Goal: Communication & Community: Answer question/provide support

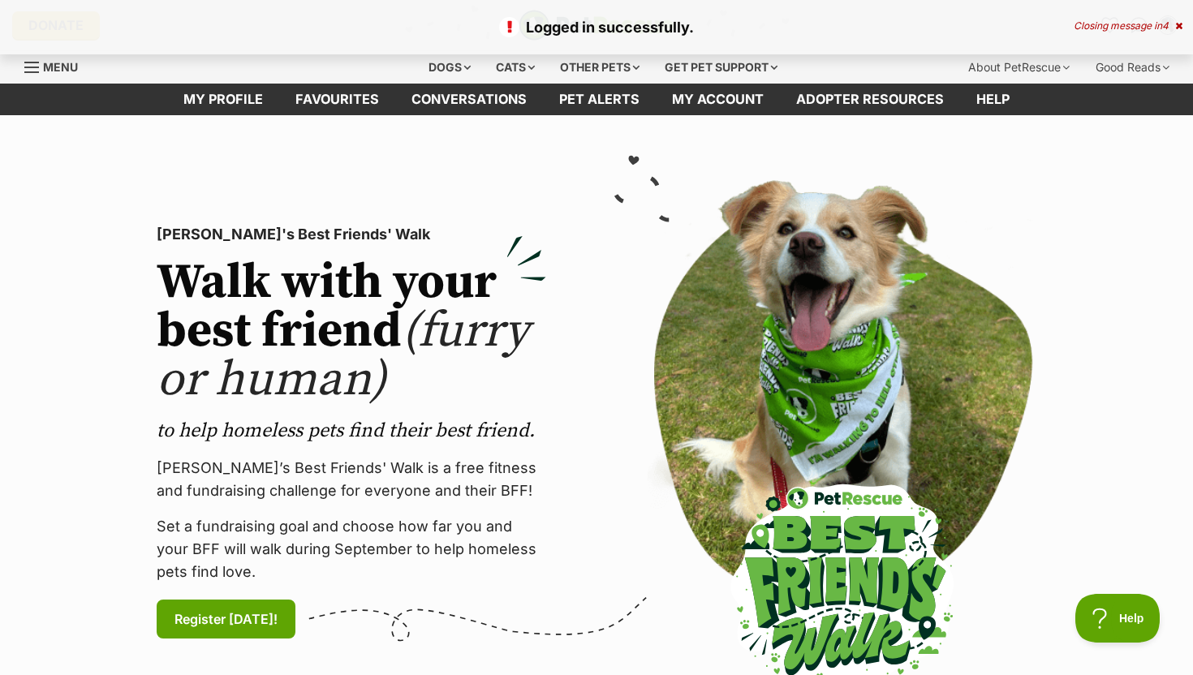
click at [1139, 29] on div "Closing message in 4" at bounding box center [1127, 25] width 109 height 11
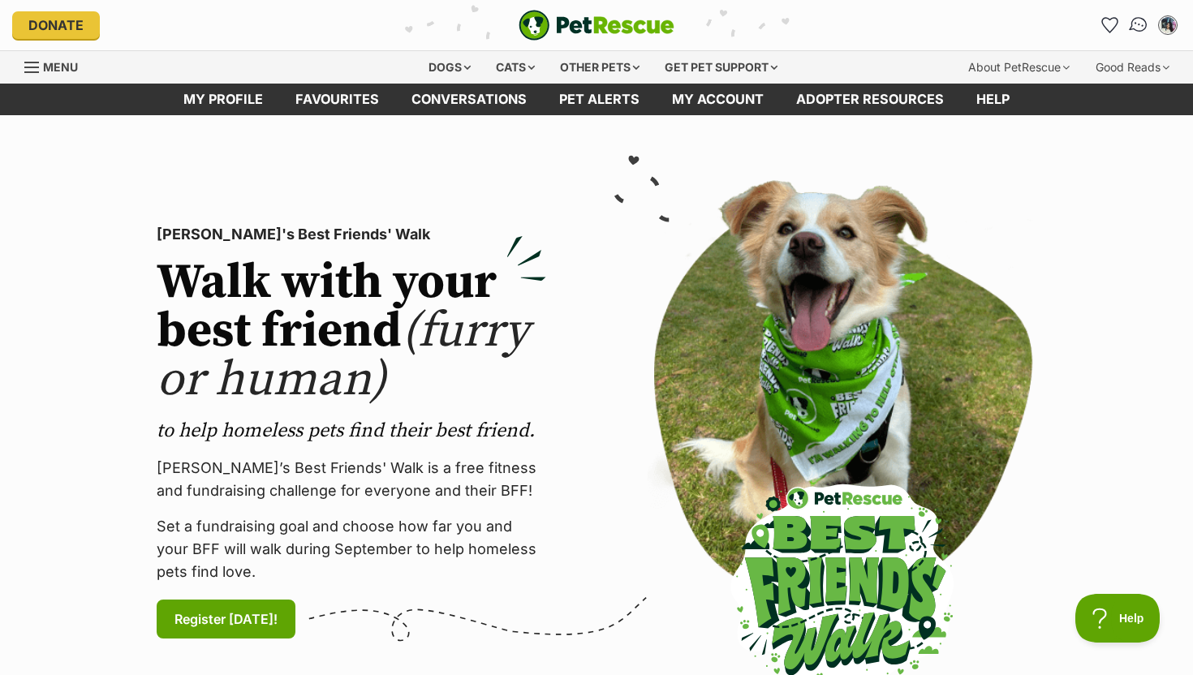
click at [1133, 28] on img "Conversations" at bounding box center [1139, 25] width 22 height 21
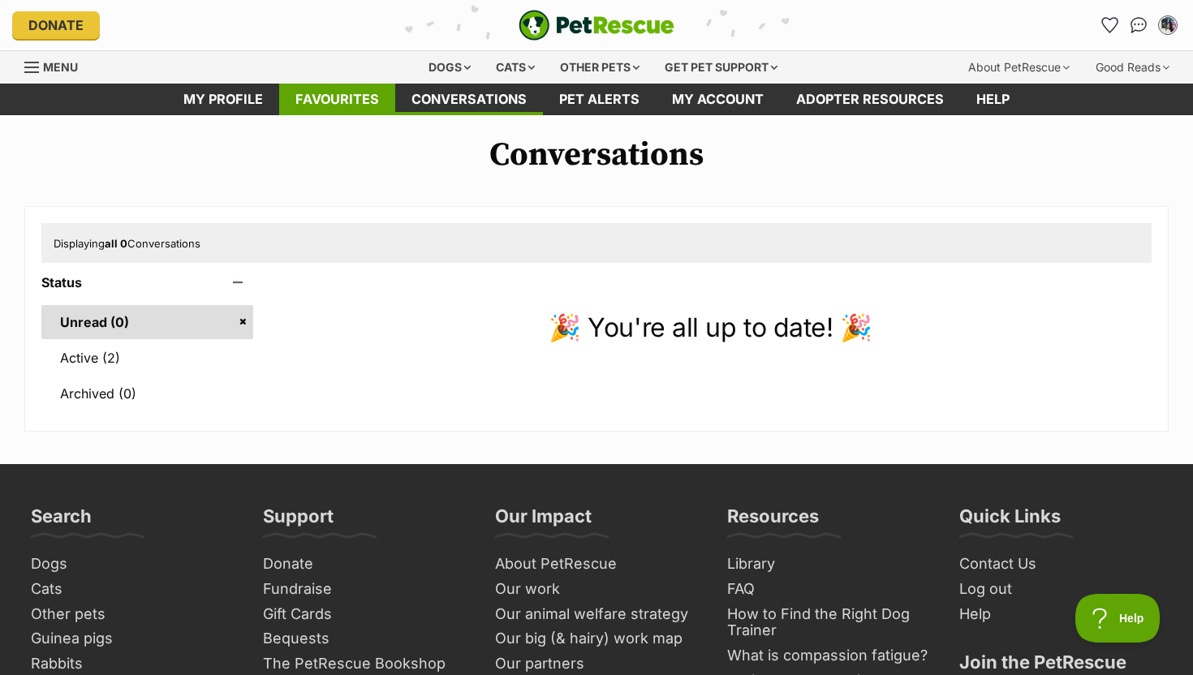
click at [356, 97] on link "Favourites" at bounding box center [337, 100] width 116 height 32
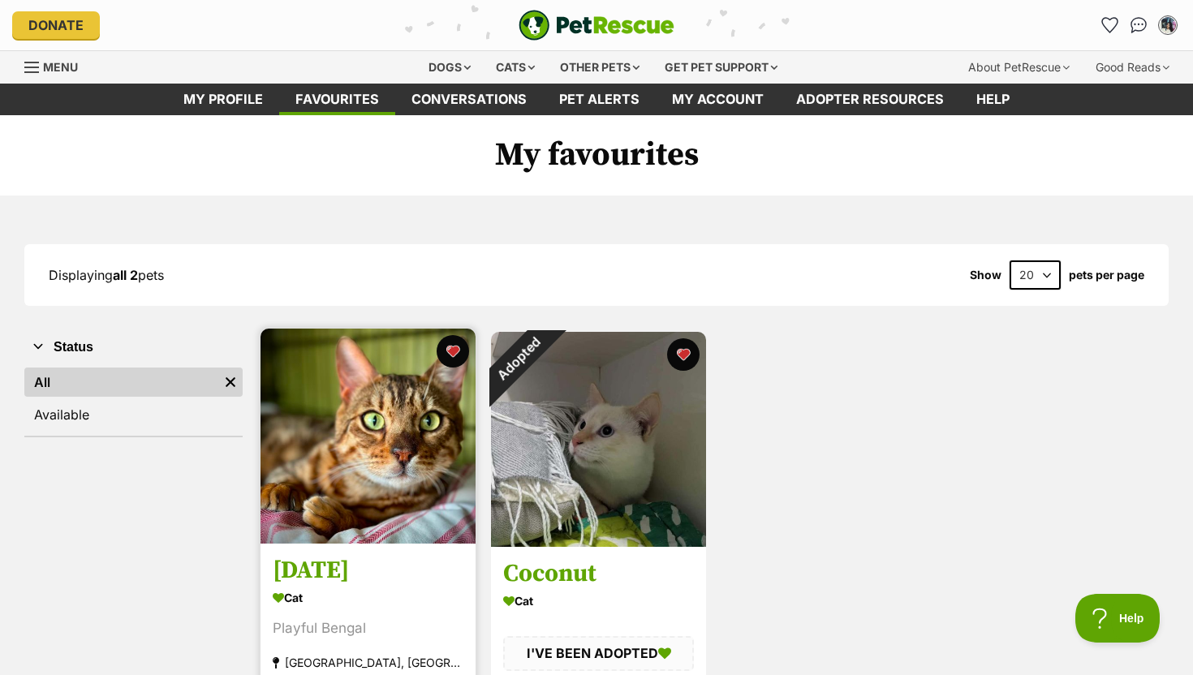
click at [387, 516] on img at bounding box center [367, 436] width 215 height 215
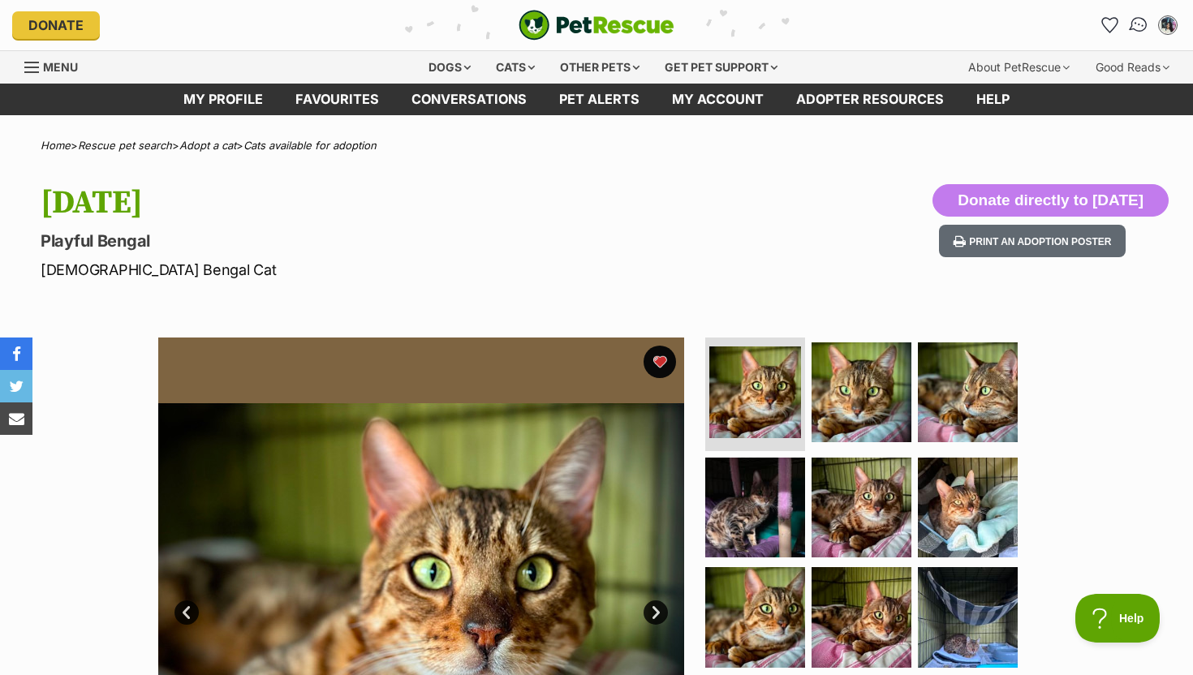
click at [1143, 27] on img "Conversations" at bounding box center [1139, 25] width 22 height 21
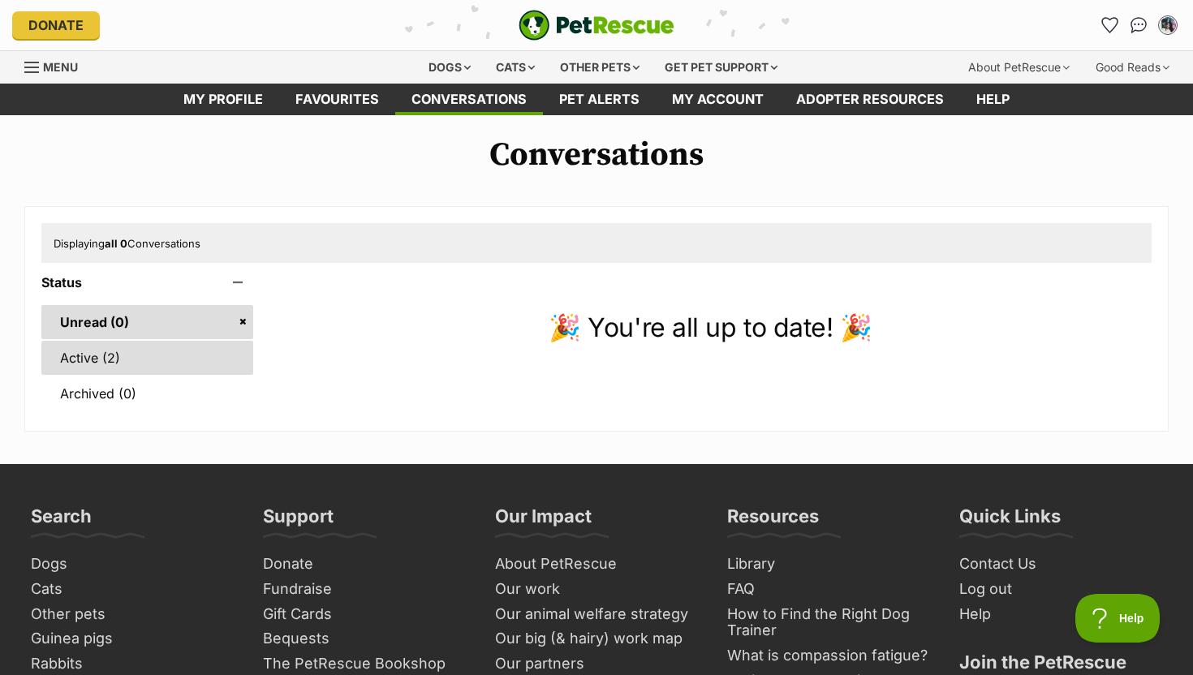
click at [153, 356] on link "Active (2)" at bounding box center [147, 358] width 212 height 34
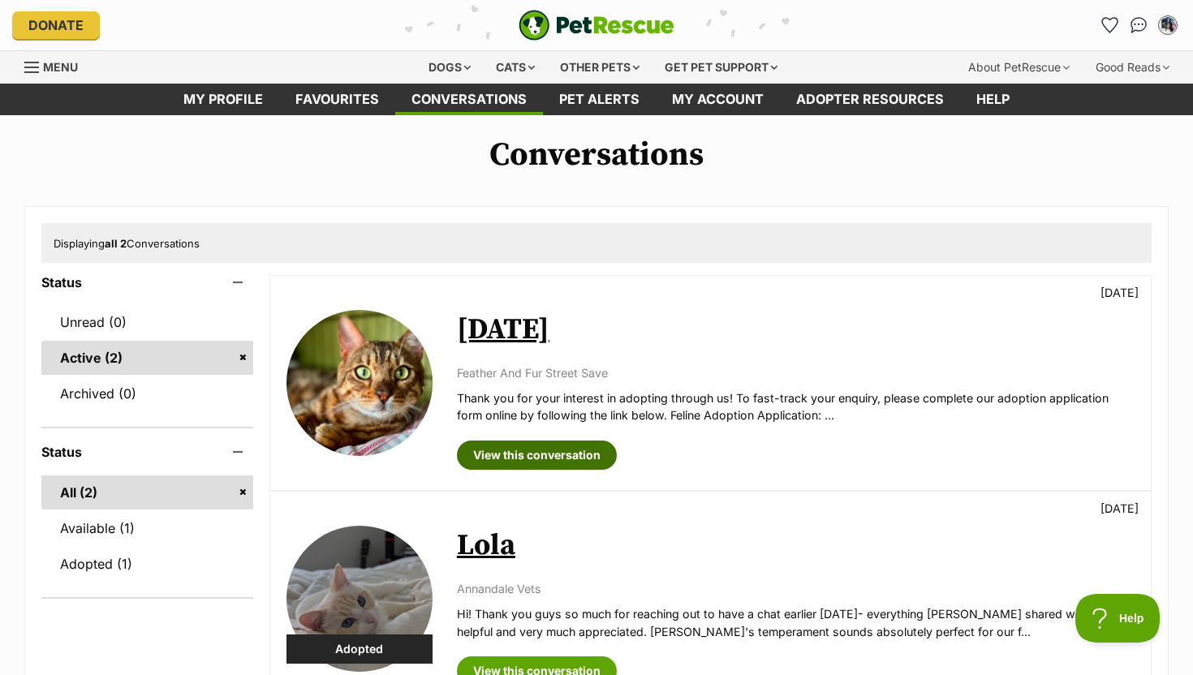
click at [560, 452] on link "View this conversation" at bounding box center [537, 455] width 160 height 29
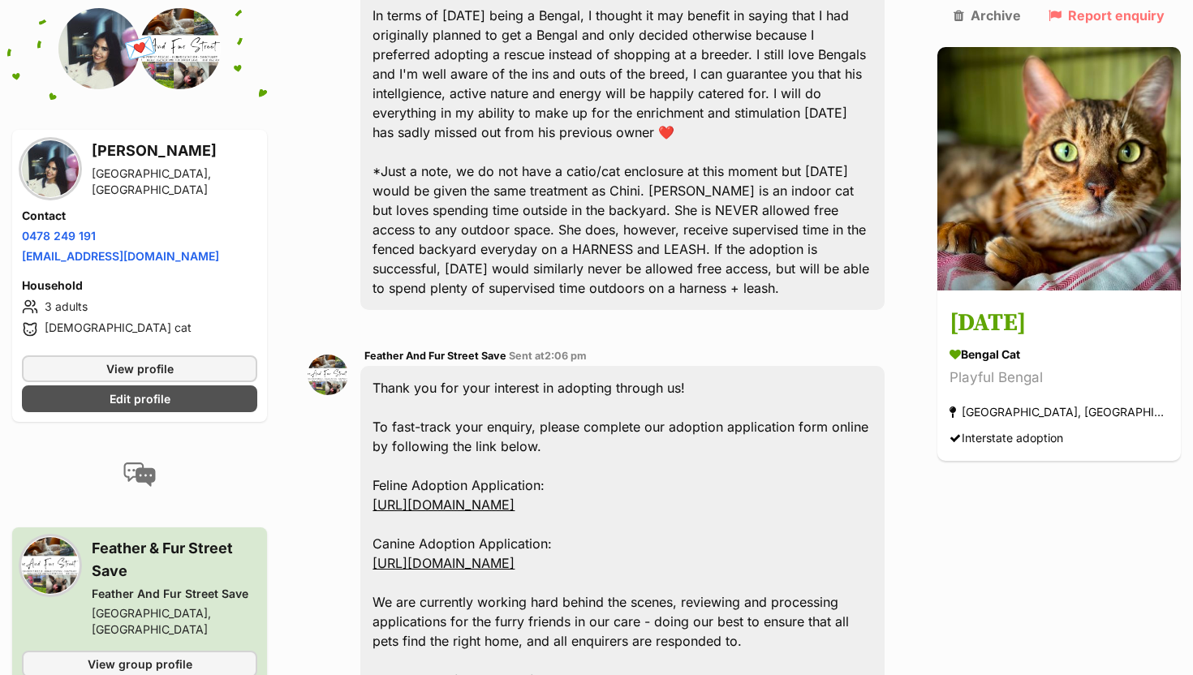
scroll to position [1816, 0]
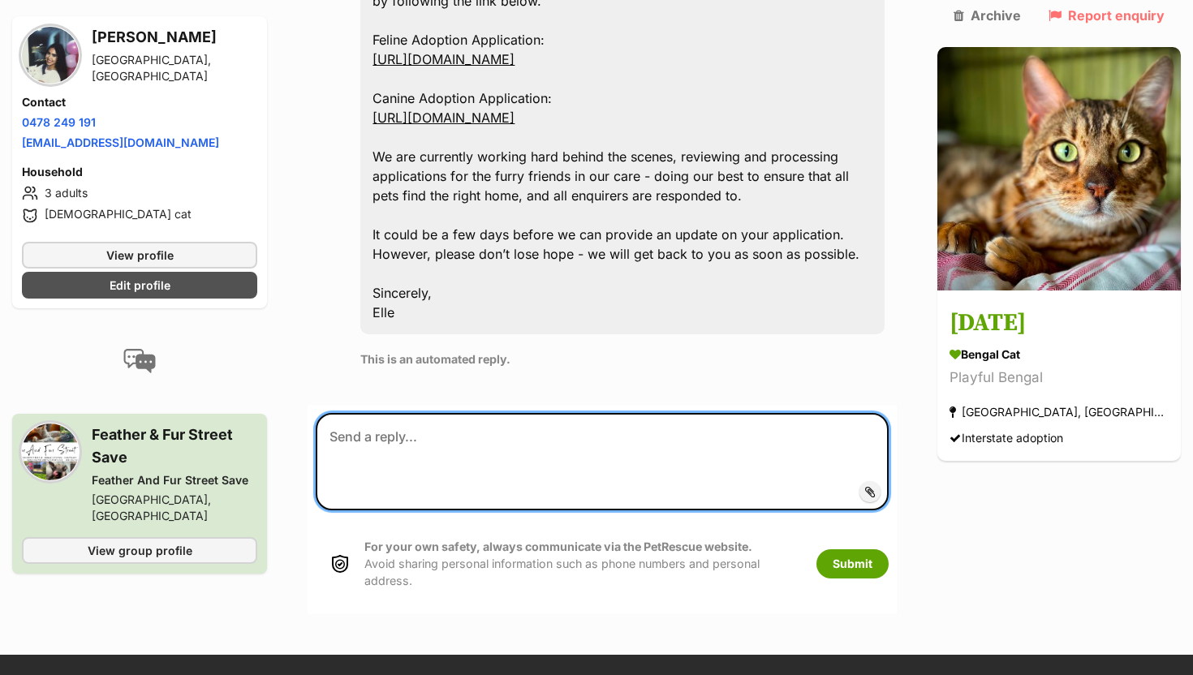
click at [541, 413] on textarea at bounding box center [602, 461] width 573 height 97
click at [522, 413] on textarea at bounding box center [602, 461] width 573 height 97
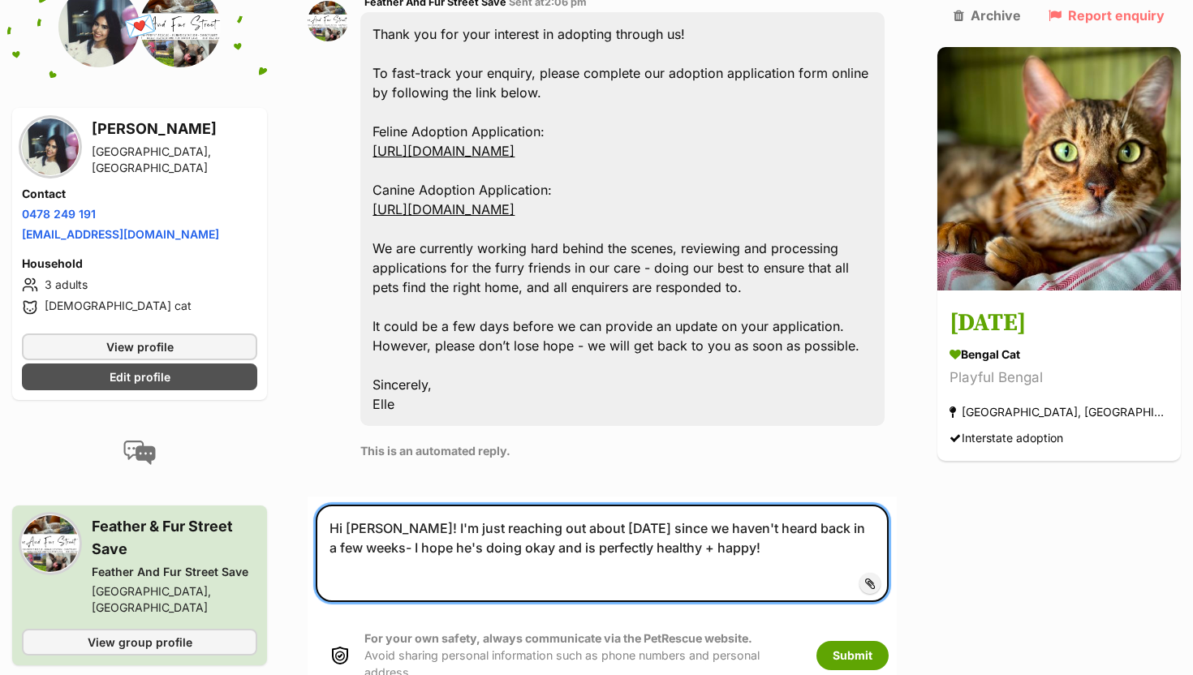
scroll to position [1723, 0]
click at [857, 505] on textarea "Hi Elle! I'm just reaching out about Raja since we haven't heard back in a few …" at bounding box center [602, 553] width 573 height 97
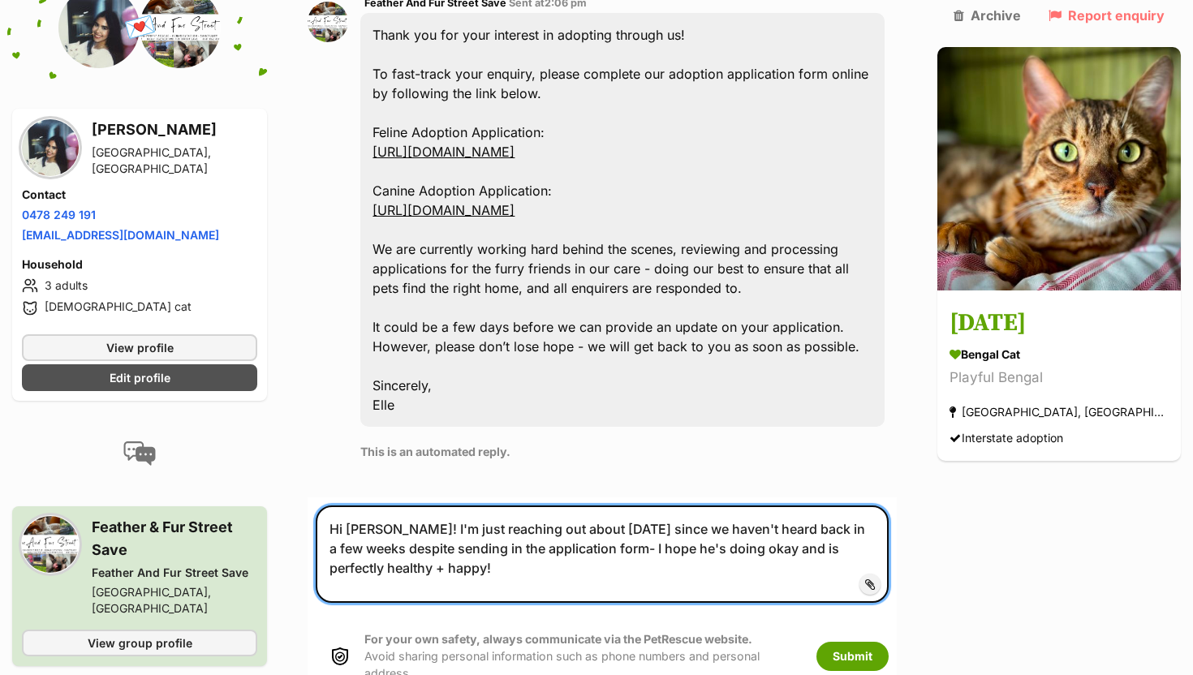
click at [888, 505] on textarea "Hi Elle! I'm just reaching out about Raja since we haven't heard back in a few …" at bounding box center [602, 553] width 573 height 97
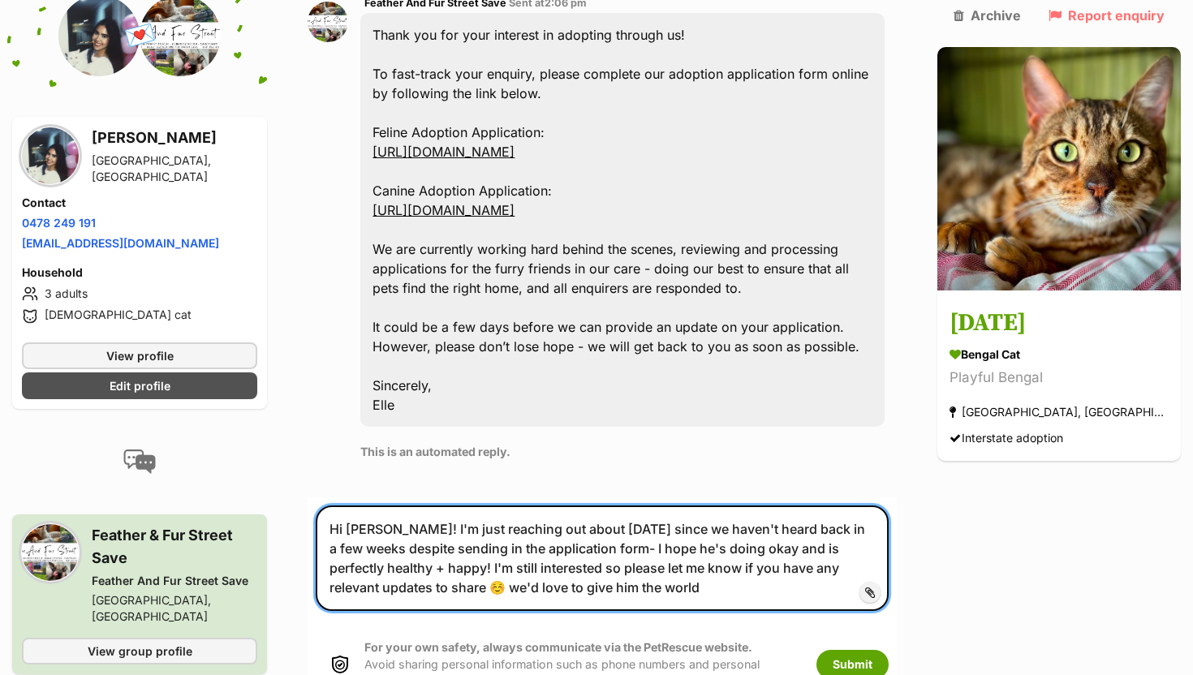
click at [438, 505] on textarea "Hi Elle! I'm just reaching out about Raja since we haven't heard back in a few …" at bounding box center [602, 557] width 573 height 105
click at [641, 505] on textarea "Hi Elle! I'm just reaching out about Raja since we haven't heard back in a few …" at bounding box center [602, 557] width 573 height 105
click at [467, 505] on textarea "Hi Elle! I'm just reaching out about Raja since we haven't heard back in a few …" at bounding box center [602, 557] width 573 height 105
click at [469, 505] on textarea "Hi Elle! I'm just reaching out about Raja since we haven't heard back in a few …" at bounding box center [602, 557] width 573 height 105
click at [557, 505] on textarea "Hi Elle! I'm just reaching out about Raja since we haven't heard back in a few …" at bounding box center [602, 557] width 573 height 105
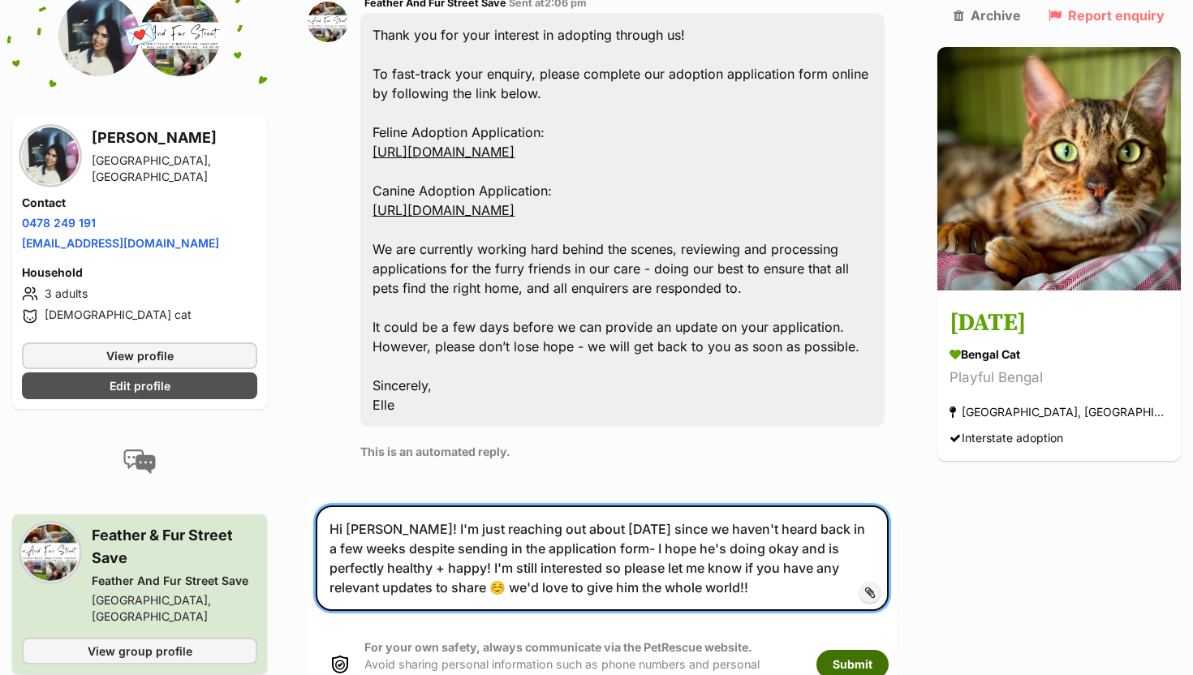
type textarea "Hi [PERSON_NAME]! I'm just reaching out about [DATE] since we haven't heard bac…"
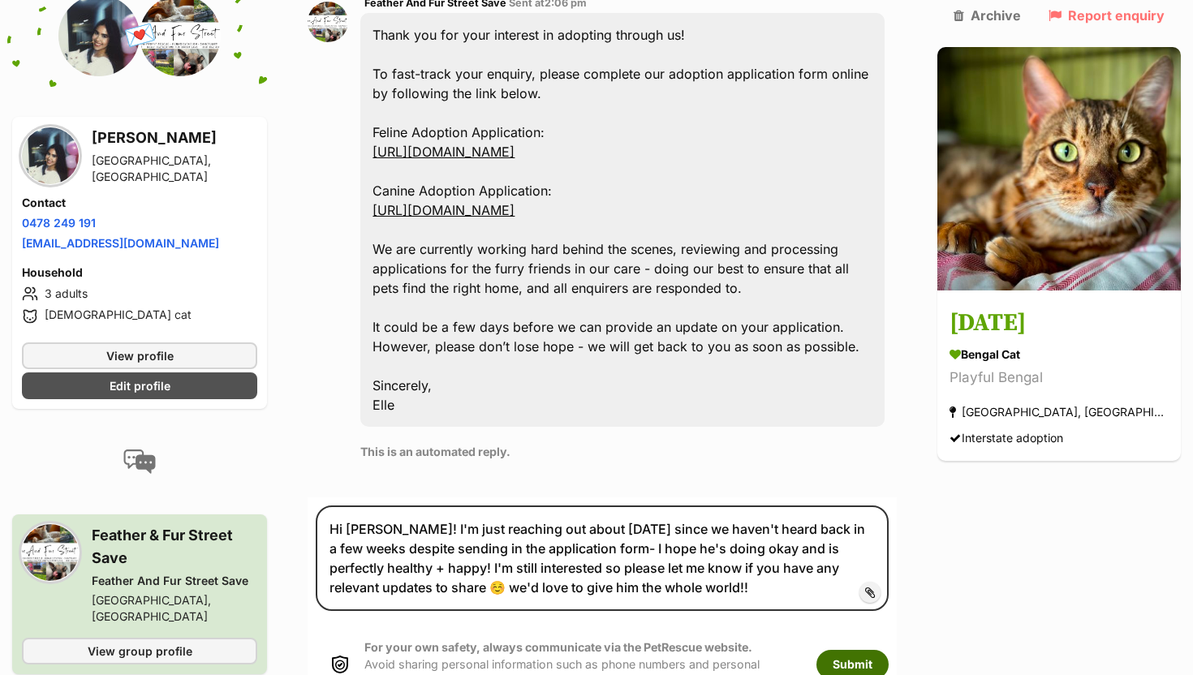
click at [888, 650] on button "Submit" at bounding box center [852, 664] width 72 height 29
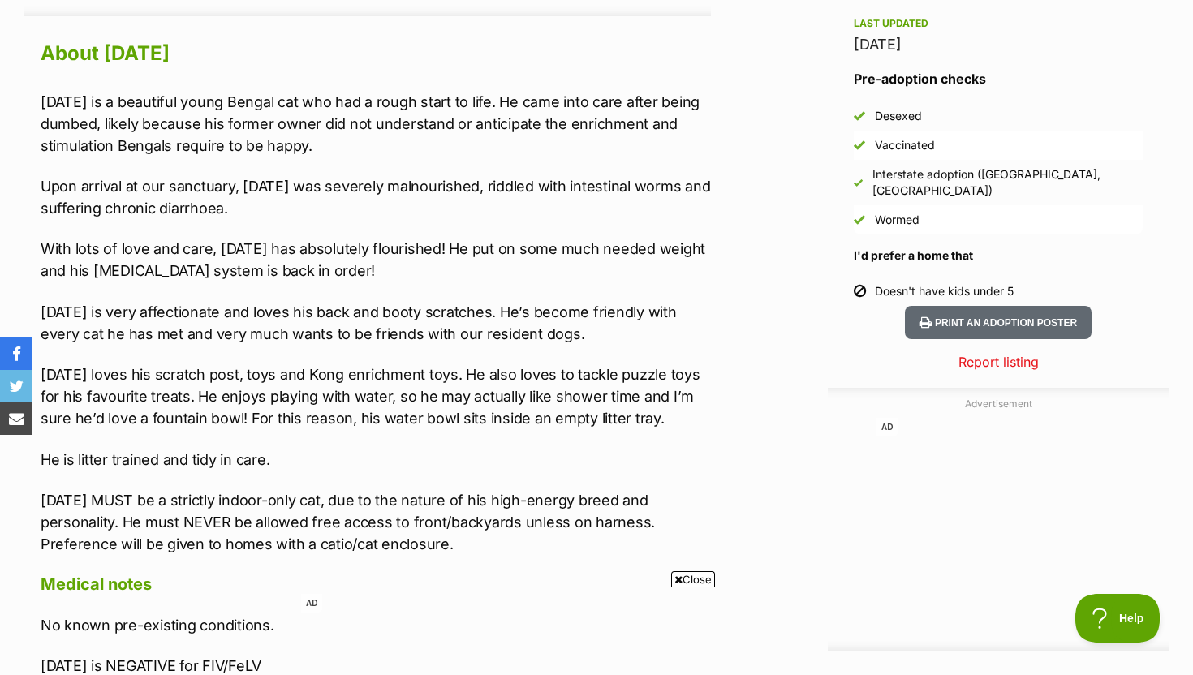
scroll to position [1409, 0]
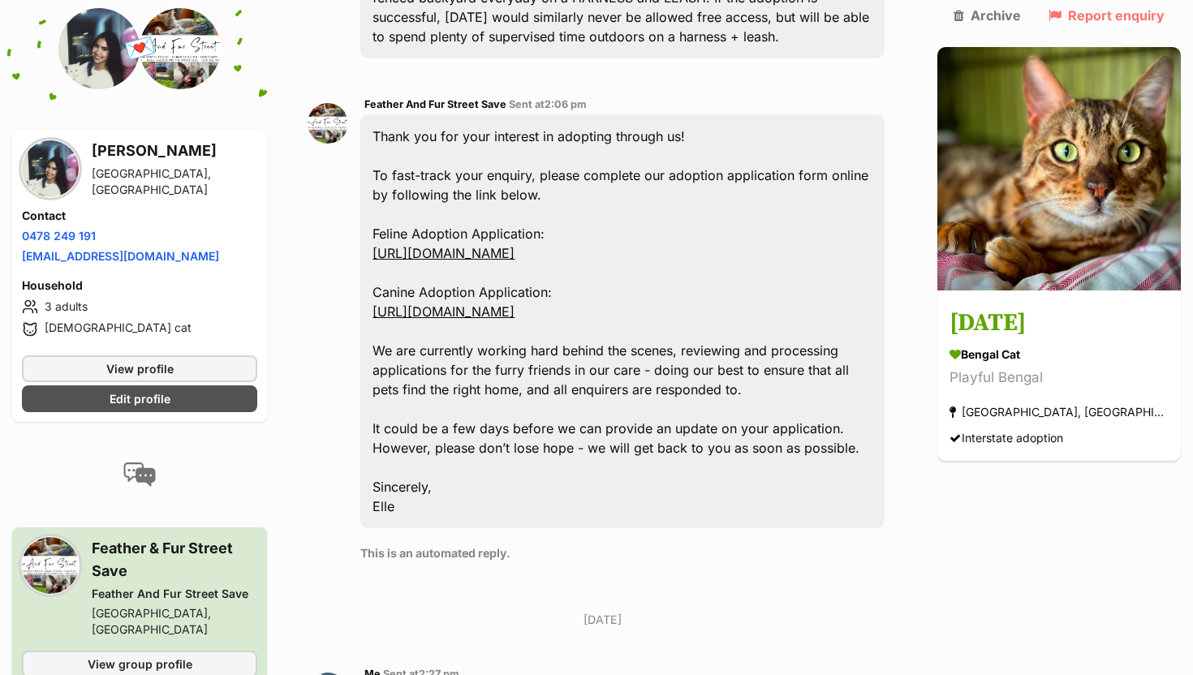
scroll to position [1400, 0]
